Goal: Information Seeking & Learning: Learn about a topic

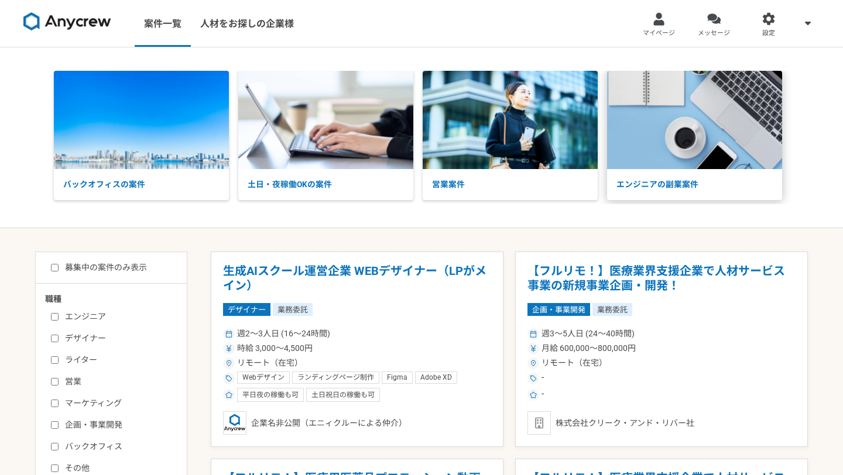
click at [698, 171] on p "エンジニアの副業案件" at bounding box center [694, 184] width 175 height 31
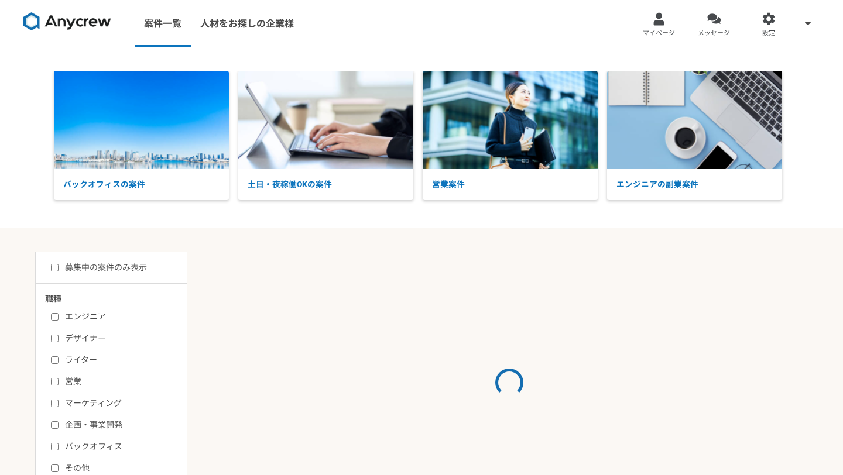
select select "3"
checkbox input "true"
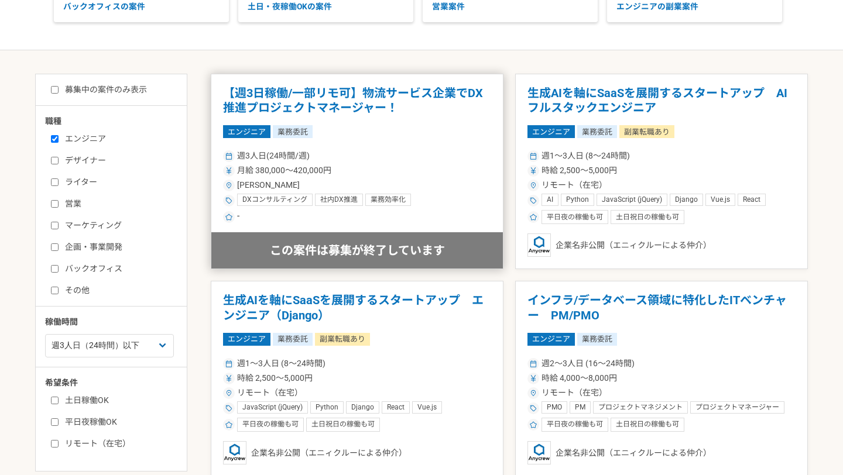
scroll to position [254, 0]
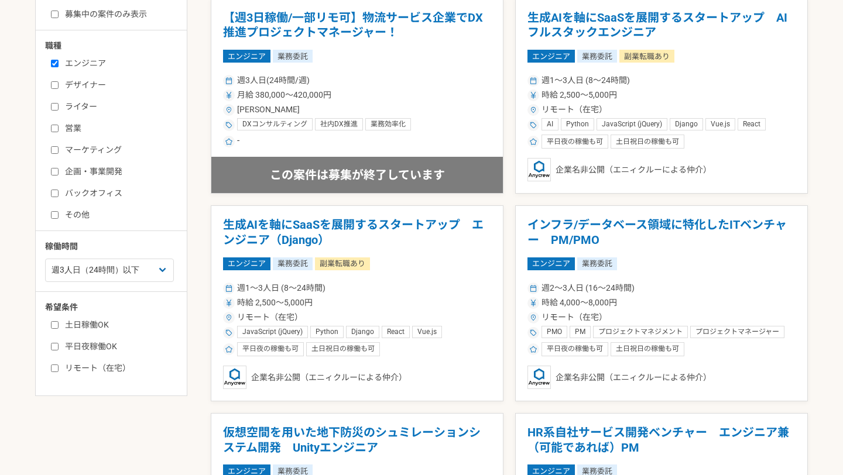
click at [88, 368] on label "リモート（在宅）" at bounding box center [118, 368] width 135 height 12
click at [59, 368] on input "リモート（在宅）" at bounding box center [55, 369] width 8 height 8
checkbox input "true"
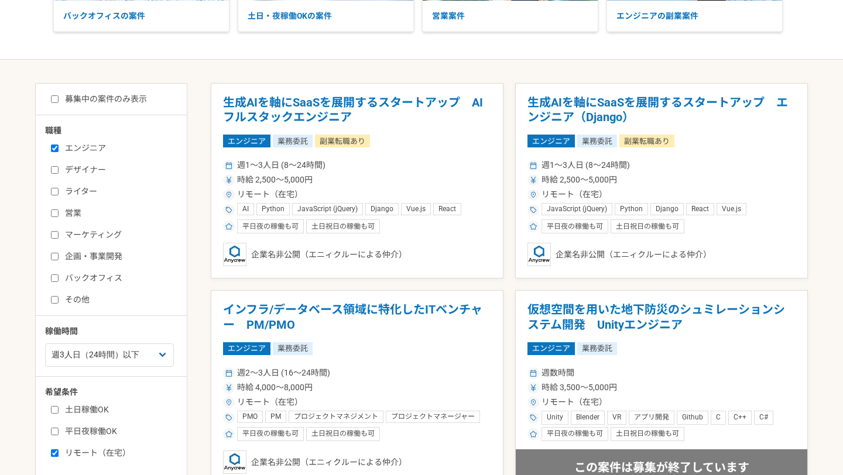
scroll to position [107, 0]
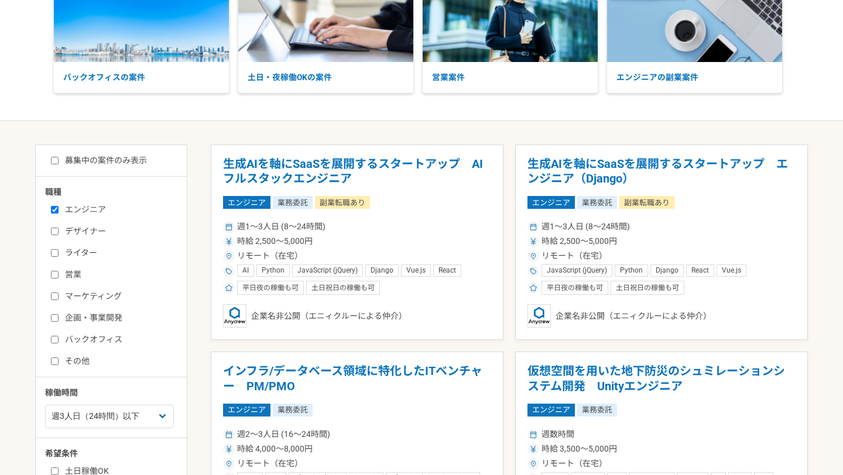
click at [93, 163] on label "募集中の案件のみ表示" at bounding box center [99, 161] width 96 height 12
click at [59, 163] on input "募集中の案件のみ表示" at bounding box center [55, 161] width 8 height 8
checkbox input "true"
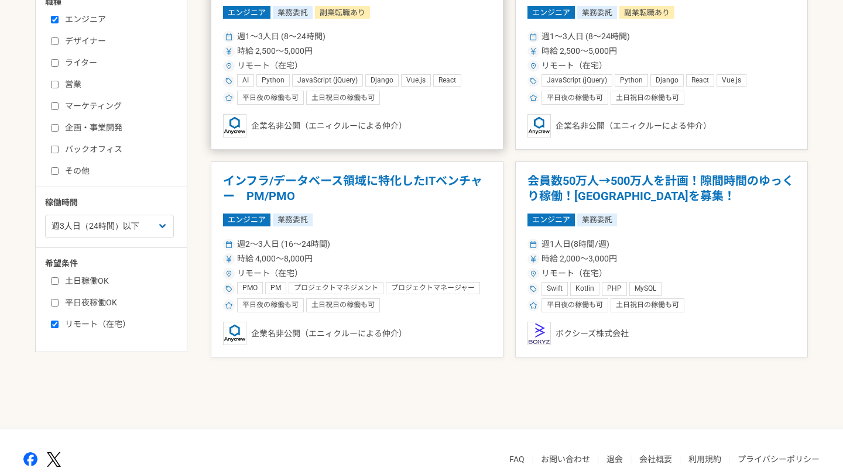
scroll to position [351, 0]
